Goal: Obtain resource: Download file/media

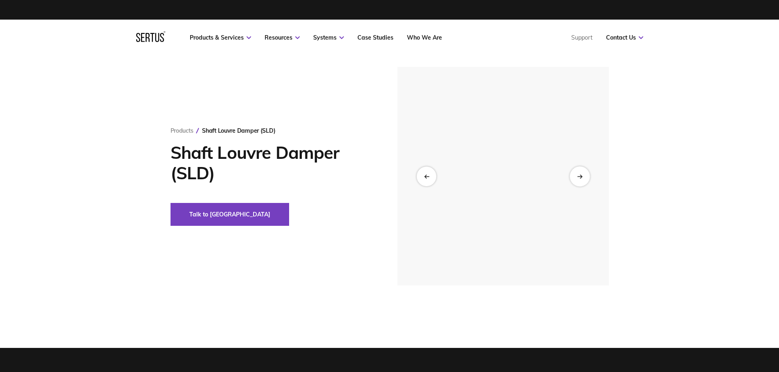
click at [586, 177] on div at bounding box center [579, 176] width 20 height 20
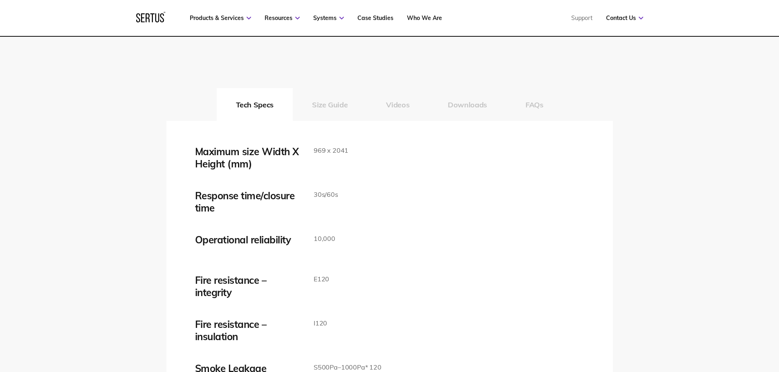
scroll to position [1300, 0]
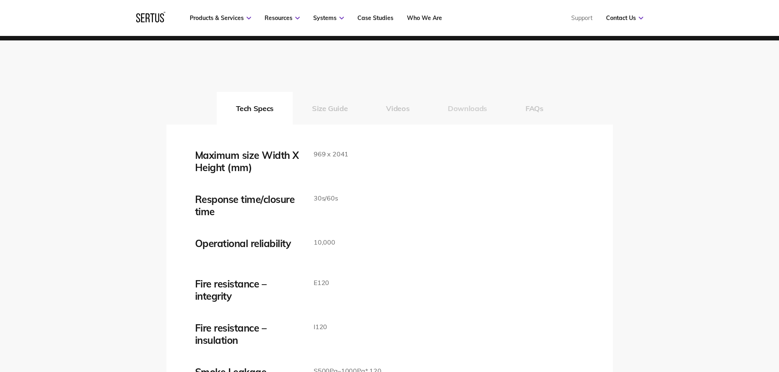
click at [471, 111] on button "Downloads" at bounding box center [467, 108] width 78 height 33
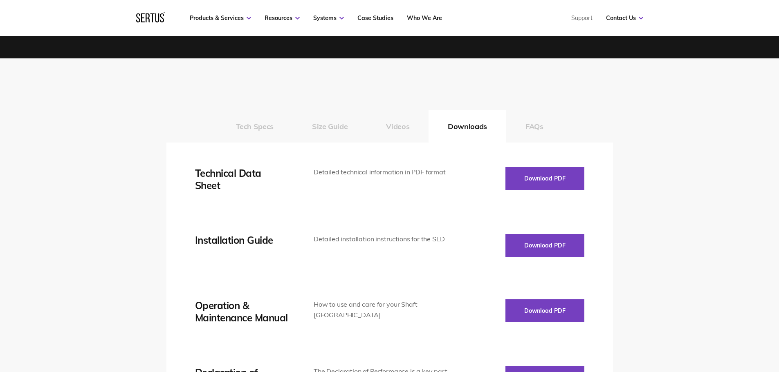
scroll to position [1293, 0]
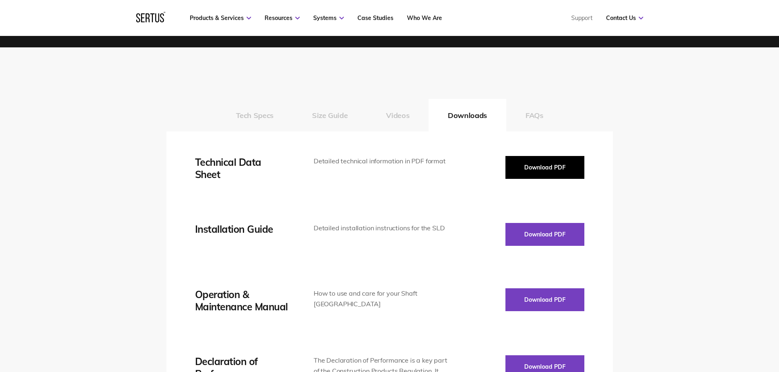
click at [550, 161] on button "Download PDF" at bounding box center [544, 167] width 79 height 23
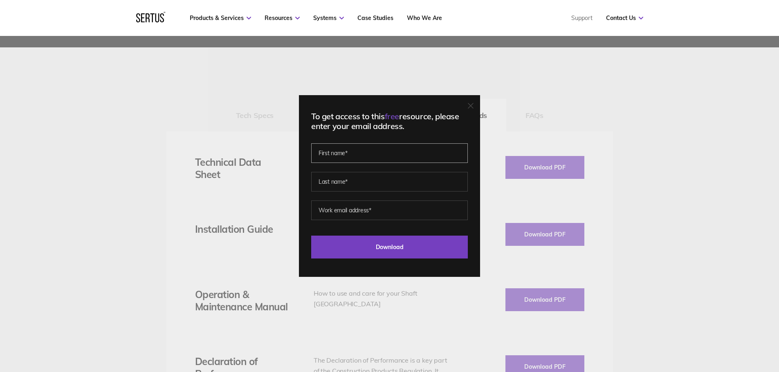
click at [390, 157] on input "text" at bounding box center [389, 153] width 157 height 20
type input "Radoslav"
type input "Prodanov"
click at [389, 203] on input "email" at bounding box center [389, 211] width 157 height 20
type input "r.prodanov@craft-interior.co.uk"
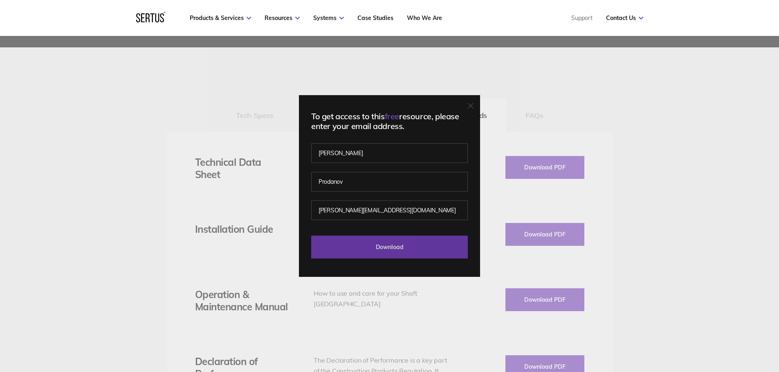
click at [396, 248] on input "Download" at bounding box center [389, 247] width 157 height 23
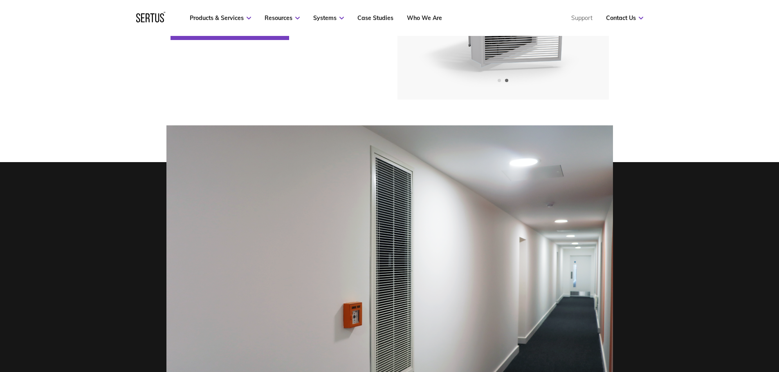
scroll to position [164, 0]
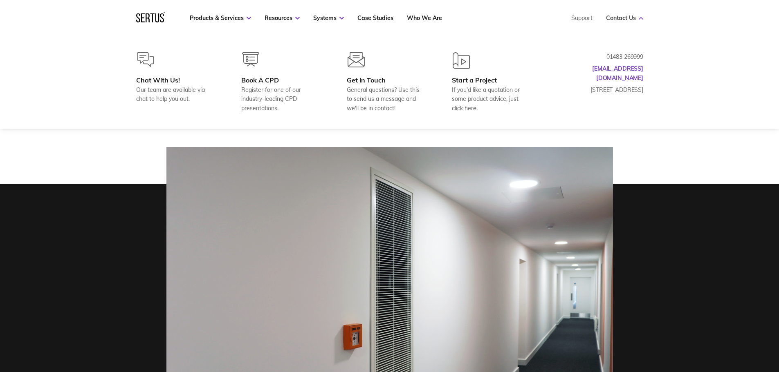
click at [625, 18] on link "Contact Us" at bounding box center [624, 17] width 37 height 7
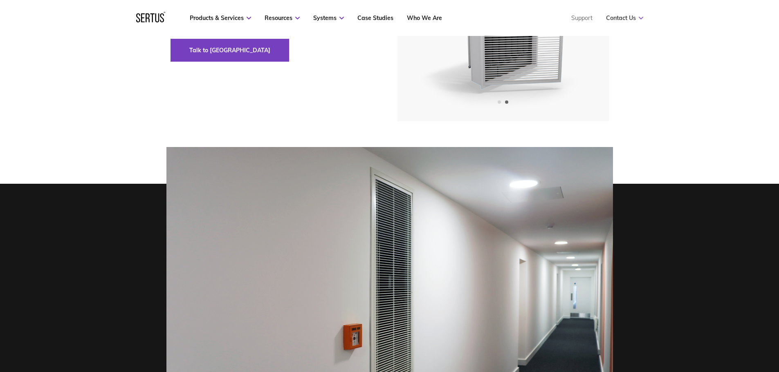
click at [636, 17] on link "Contact Us" at bounding box center [624, 17] width 37 height 7
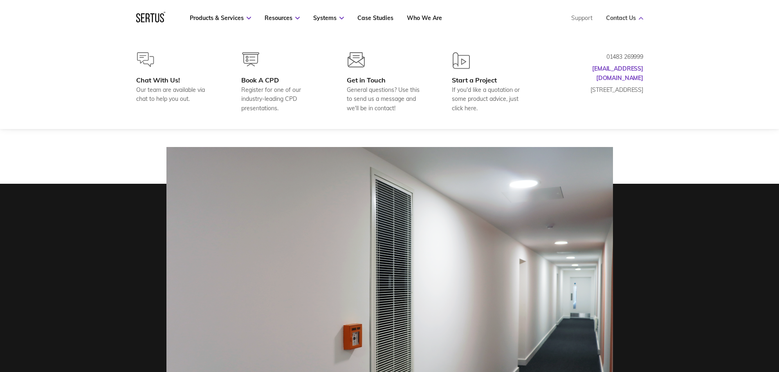
click at [636, 16] on link "Contact Us" at bounding box center [624, 17] width 37 height 7
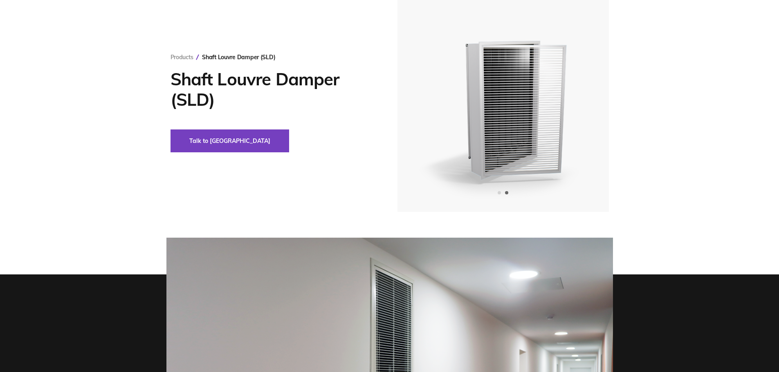
scroll to position [0, 0]
